Goal: Task Accomplishment & Management: Manage account settings

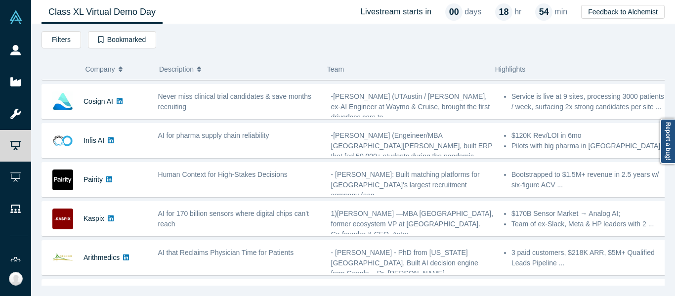
scroll to position [191, 0]
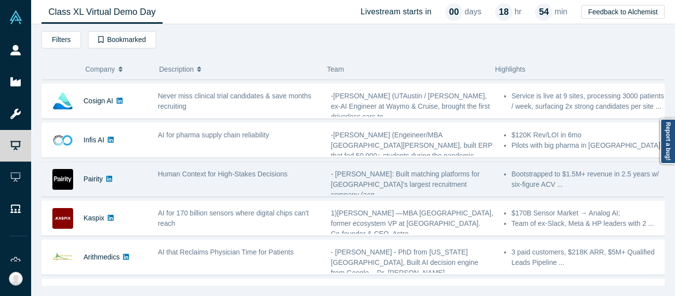
click at [219, 173] on span "Human Context for High-Stakes Decisions" at bounding box center [222, 174] width 129 height 8
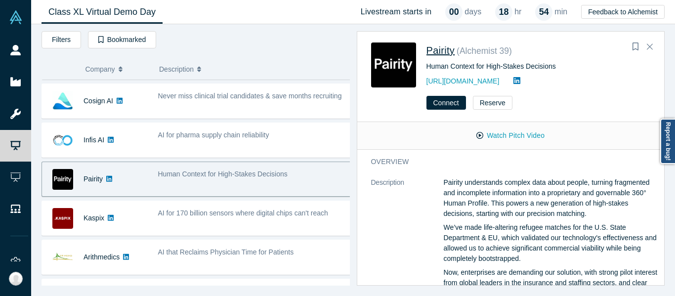
click at [449, 53] on span "Pairity" at bounding box center [440, 50] width 29 height 11
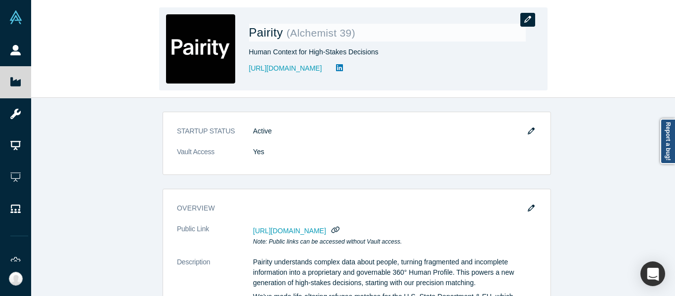
click at [527, 19] on icon "button" at bounding box center [527, 19] width 7 height 7
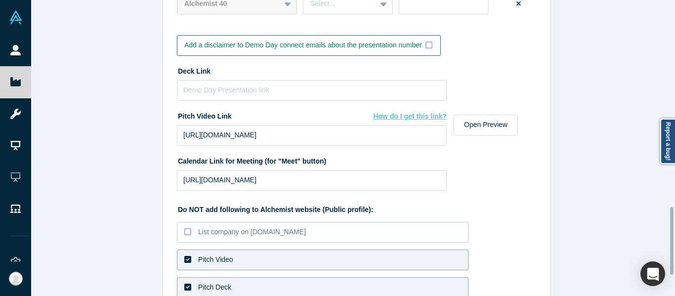
scroll to position [905, 0]
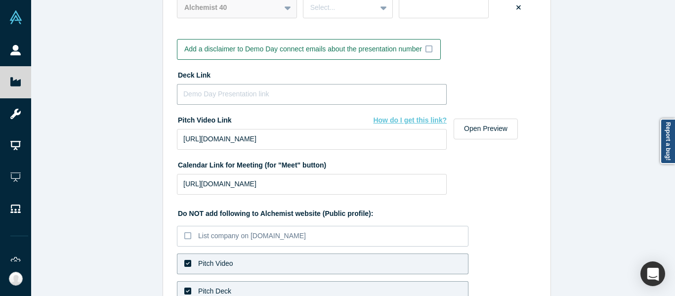
click at [238, 97] on input at bounding box center [312, 94] width 270 height 21
paste input "[URL][DOMAIN_NAME]"
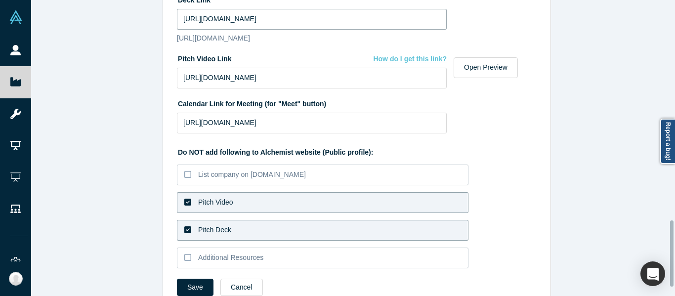
scroll to position [977, 0]
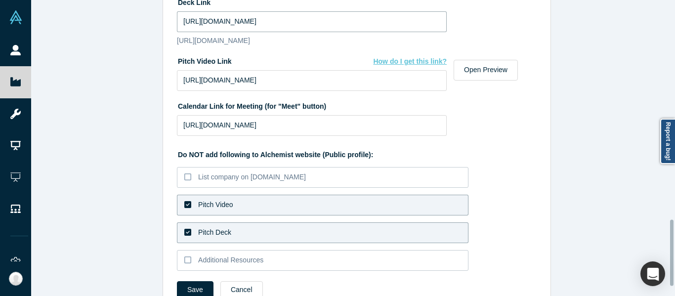
type input "[URL][DOMAIN_NAME]"
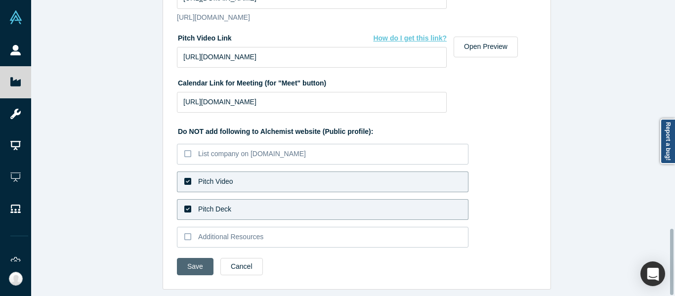
click at [185, 264] on button "Save" at bounding box center [195, 266] width 37 height 17
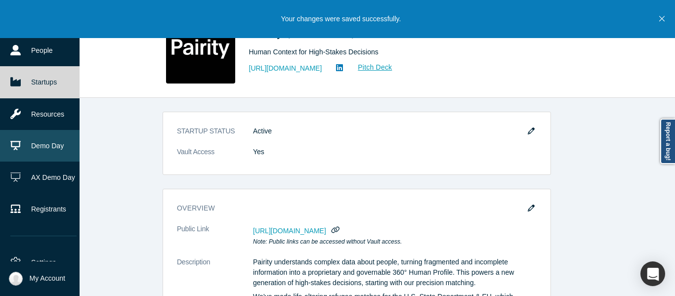
click at [36, 140] on link "Demo Day" at bounding box center [43, 146] width 87 height 32
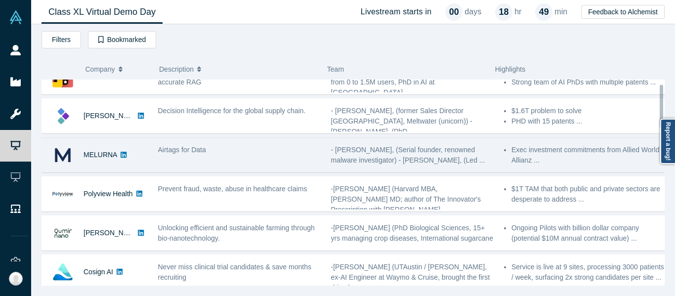
scroll to position [21, 0]
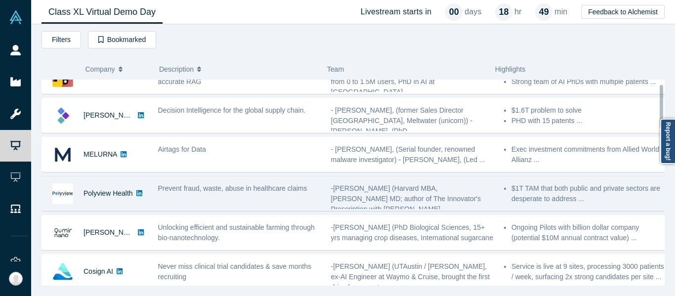
click at [259, 199] on div "Prevent fraud, waste, abuse in healthcare claims" at bounding box center [239, 193] width 173 height 31
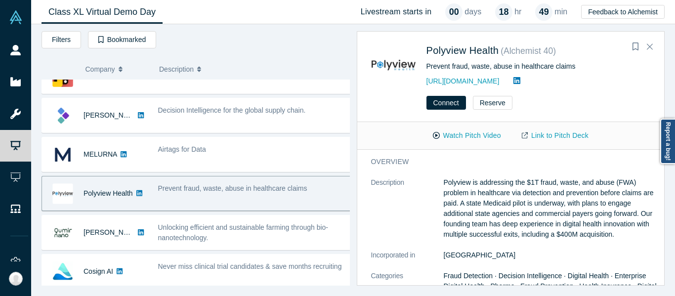
drag, startPoint x: 516, startPoint y: 82, endPoint x: 426, endPoint y: 86, distance: 90.0
click at [426, 86] on div "[URL][DOMAIN_NAME]" at bounding box center [538, 81] width 224 height 12
copy link "[URL][DOMAIN_NAME]"
click at [554, 137] on link "Link to Pitch Deck" at bounding box center [554, 135] width 87 height 17
click at [590, 90] on div "Polyview Health ( Alchemist 40 ) Prevent fraud, waste, abuse in healthcare clai…" at bounding box center [511, 158] width 308 height 254
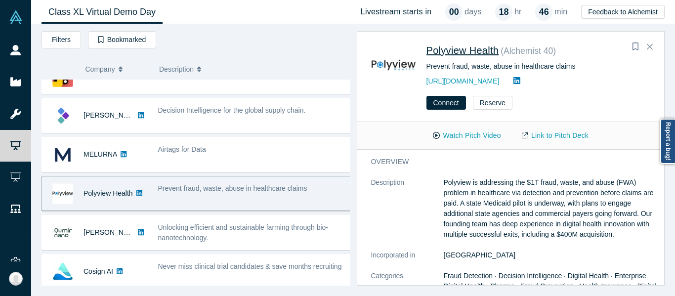
click at [487, 53] on span "Polyview Health" at bounding box center [462, 50] width 73 height 11
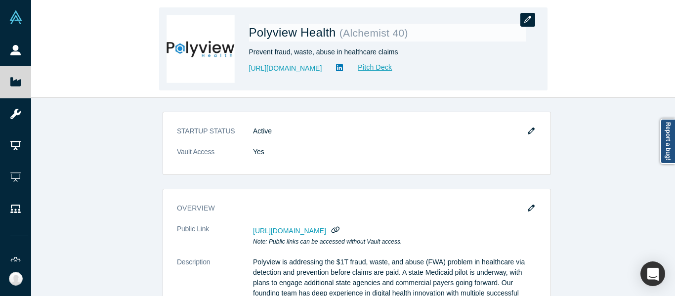
click at [531, 16] on button "button" at bounding box center [527, 20] width 15 height 14
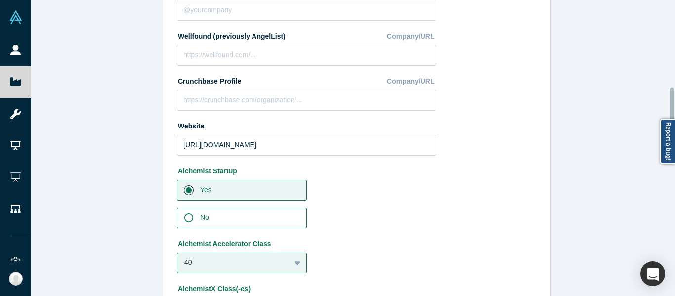
scroll to position [388, 0]
click at [320, 150] on input "[URL][DOMAIN_NAME]" at bounding box center [306, 145] width 259 height 21
paste input "[DOMAIN_NAME]"
type input "[URL][DOMAIN_NAME]"
click at [480, 148] on div "Change Photo Zoom Save Remove Upload New" at bounding box center [492, 44] width 90 height 743
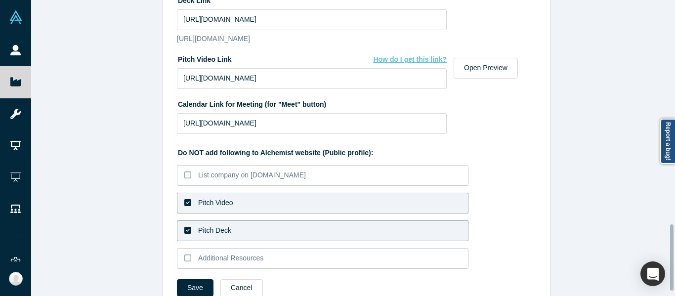
scroll to position [1018, 0]
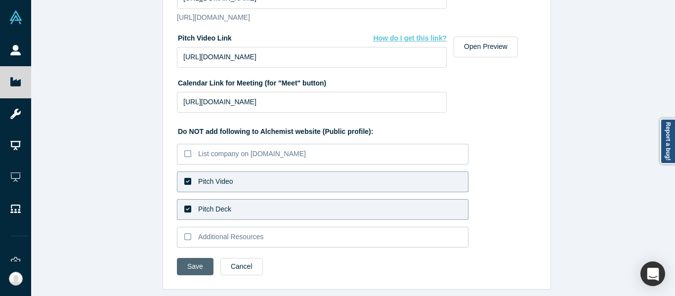
click at [182, 262] on button "Save" at bounding box center [195, 266] width 37 height 17
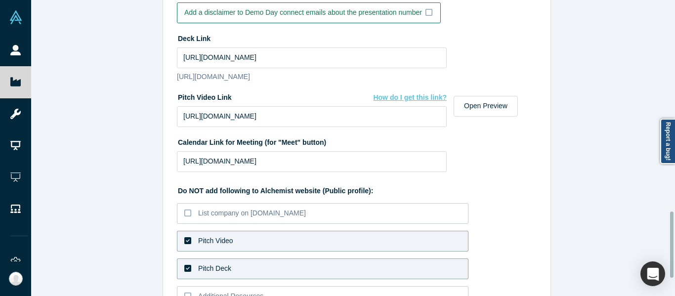
scroll to position [0, 0]
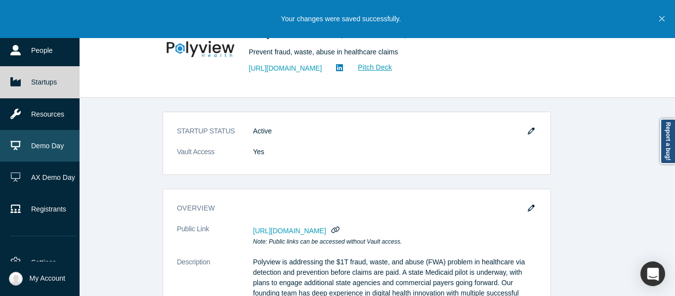
drag, startPoint x: 31, startPoint y: 150, endPoint x: 34, endPoint y: 141, distance: 9.4
click at [31, 150] on link "Demo Day" at bounding box center [43, 146] width 87 height 32
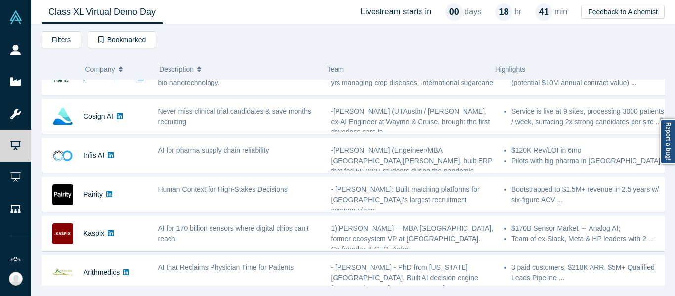
scroll to position [178, 0]
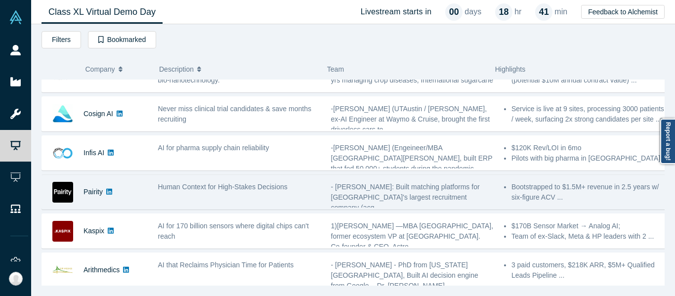
click at [237, 191] on span "Human Context for High-Stakes Decisions" at bounding box center [222, 187] width 129 height 8
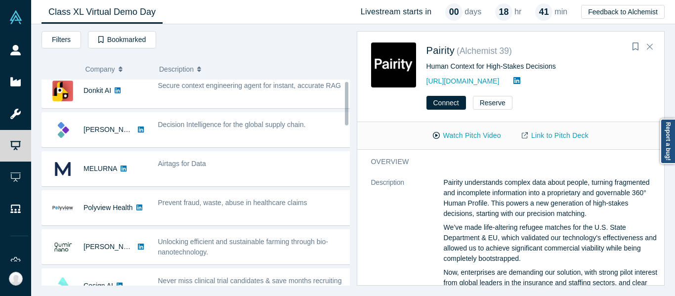
scroll to position [6, 0]
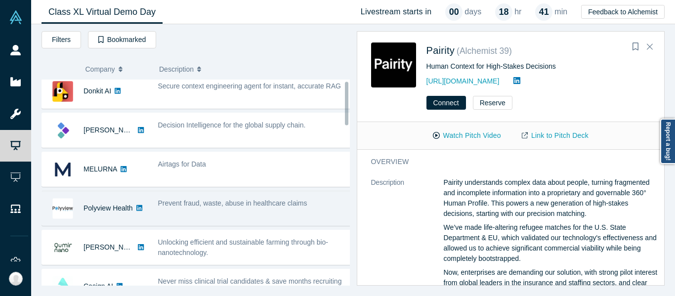
click at [239, 216] on div "Prevent fraud, waste, abuse in healthcare claims" at bounding box center [255, 208] width 204 height 31
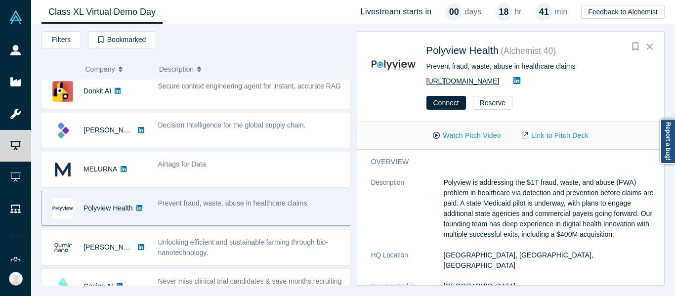
click at [442, 81] on link "[URL][DOMAIN_NAME]" at bounding box center [462, 81] width 73 height 8
